Goal: Task Accomplishment & Management: Use online tool/utility

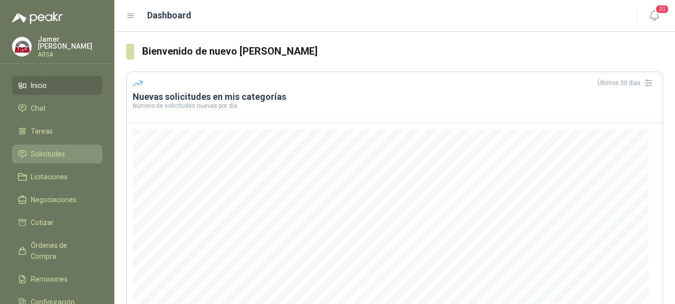
click at [54, 155] on span "Solicitudes" at bounding box center [48, 154] width 34 height 11
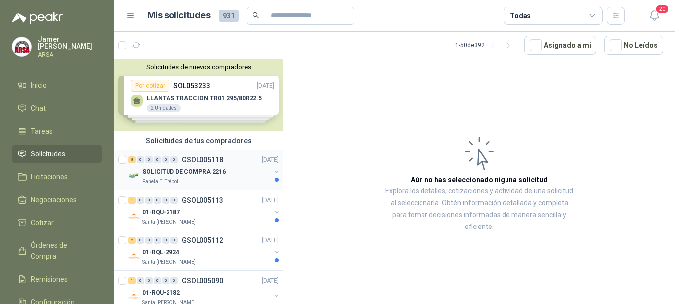
click at [205, 179] on div "Panela El Trébol" at bounding box center [206, 182] width 129 height 8
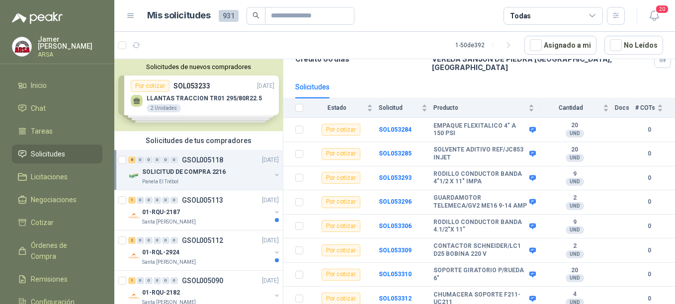
scroll to position [85, 0]
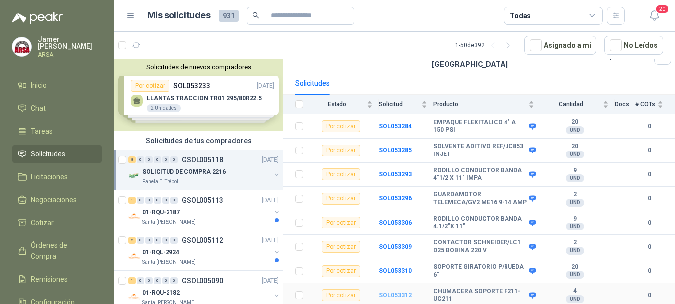
click at [391, 296] on b "SOL053312" at bounding box center [395, 295] width 33 height 7
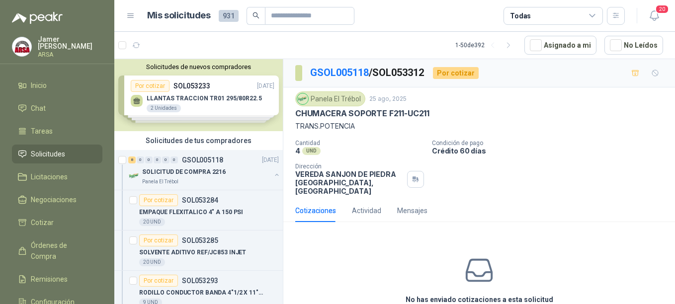
scroll to position [41, 0]
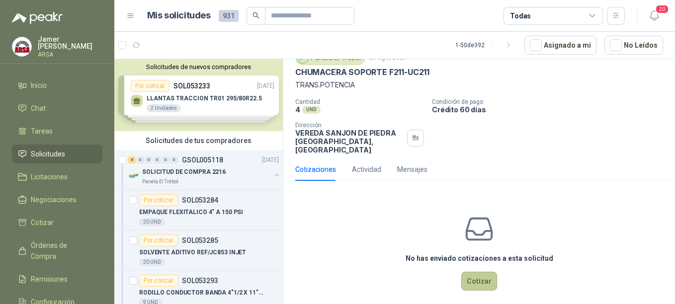
click at [477, 272] on button "Cotizar" at bounding box center [479, 281] width 36 height 19
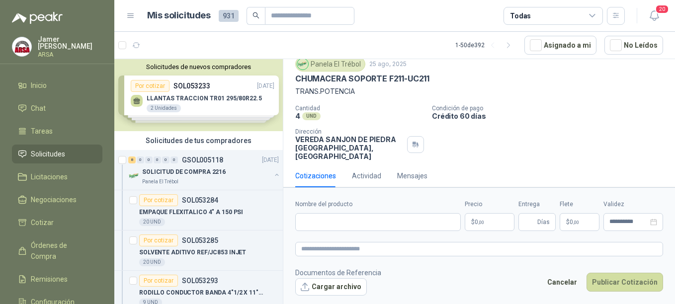
scroll to position [34, 0]
click at [325, 222] on input "Nombre del producto" at bounding box center [377, 222] width 165 height 18
type input "**********"
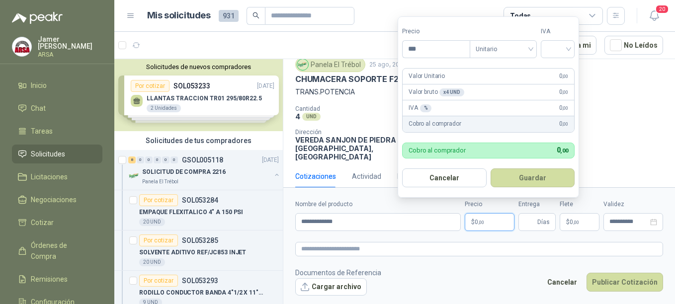
click at [485, 225] on p "$ 0 ,00" at bounding box center [490, 222] width 50 height 18
type input "*********"
click at [568, 44] on input "search" at bounding box center [558, 48] width 22 height 15
click at [556, 69] on div "19%" at bounding box center [560, 69] width 18 height 11
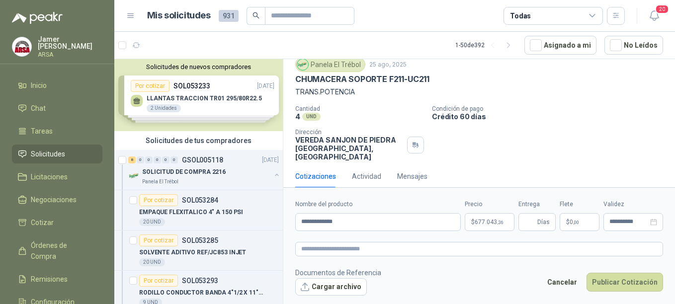
click at [597, 167] on div "Cotizaciones Actividad Mensajes" at bounding box center [479, 176] width 368 height 23
click at [536, 222] on span "Días" at bounding box center [536, 222] width 37 height 18
type input "*"
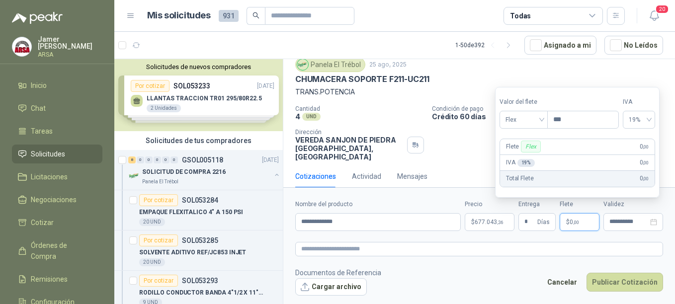
click at [583, 215] on p "$ 0 ,00" at bounding box center [579, 222] width 40 height 18
click at [542, 124] on span "Flex" at bounding box center [523, 119] width 36 height 15
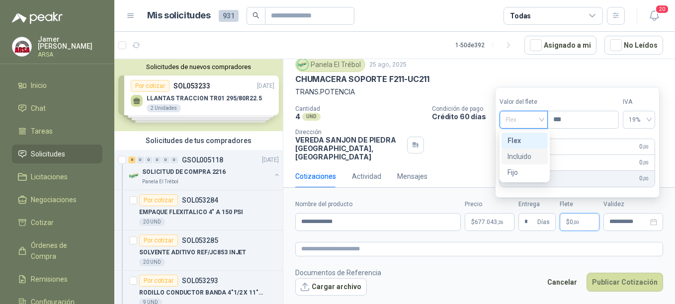
click at [527, 156] on div "Incluido" at bounding box center [524, 156] width 34 height 11
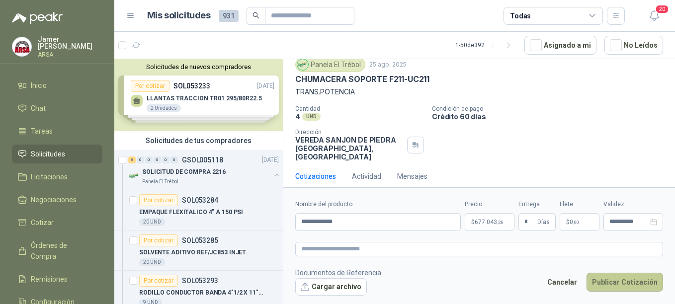
click at [623, 285] on button "Publicar Cotización" at bounding box center [624, 282] width 77 height 19
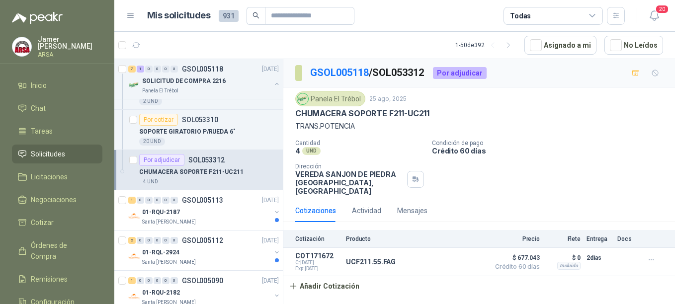
scroll to position [346, 0]
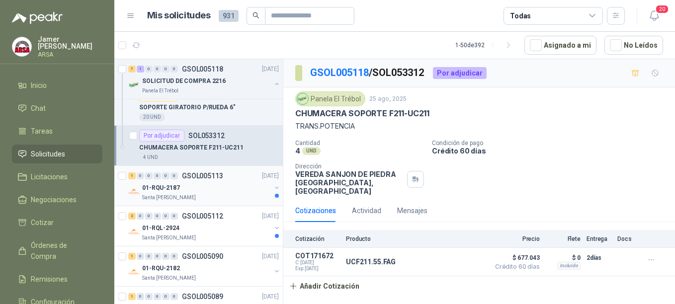
click at [202, 184] on div "01-RQU-2187" at bounding box center [206, 188] width 129 height 12
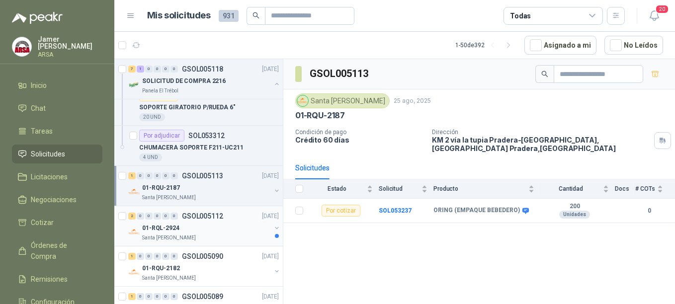
click at [208, 222] on div "01-RQL-2924" at bounding box center [206, 228] width 129 height 12
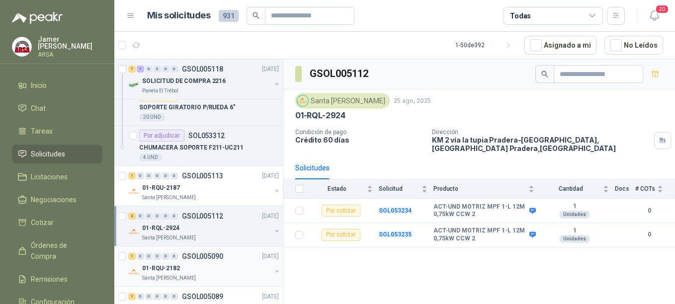
click at [197, 253] on p "GSOL005090" at bounding box center [202, 256] width 41 height 7
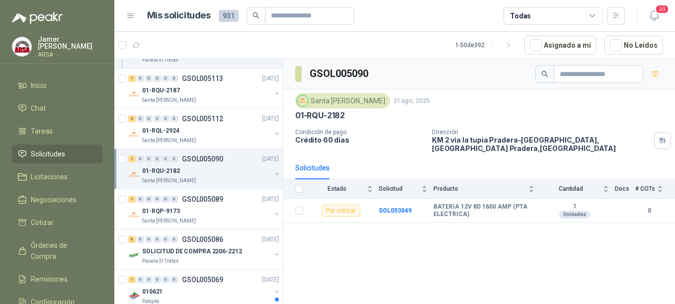
scroll to position [464, 0]
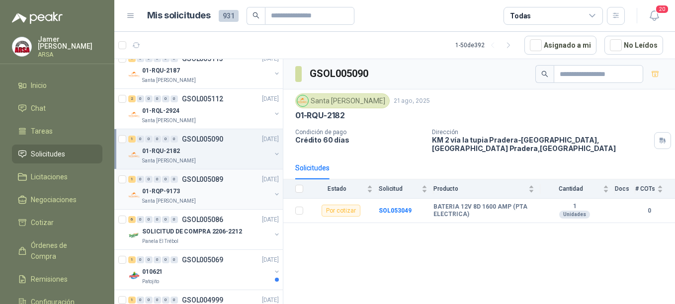
click at [185, 189] on div "01-RQP-9173" at bounding box center [206, 191] width 129 height 12
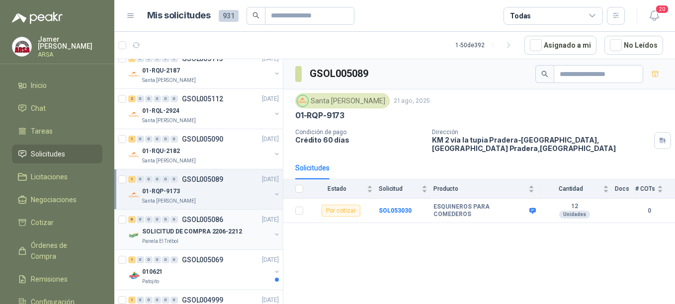
click at [176, 223] on div "6 0 0 0 0 0 GSOL005086 [DATE]" at bounding box center [204, 220] width 153 height 12
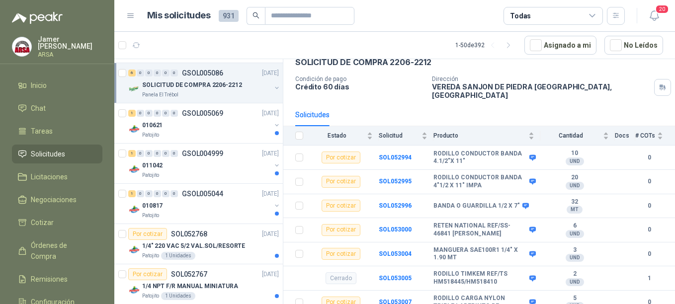
scroll to position [615, 0]
